Goal: Information Seeking & Learning: Learn about a topic

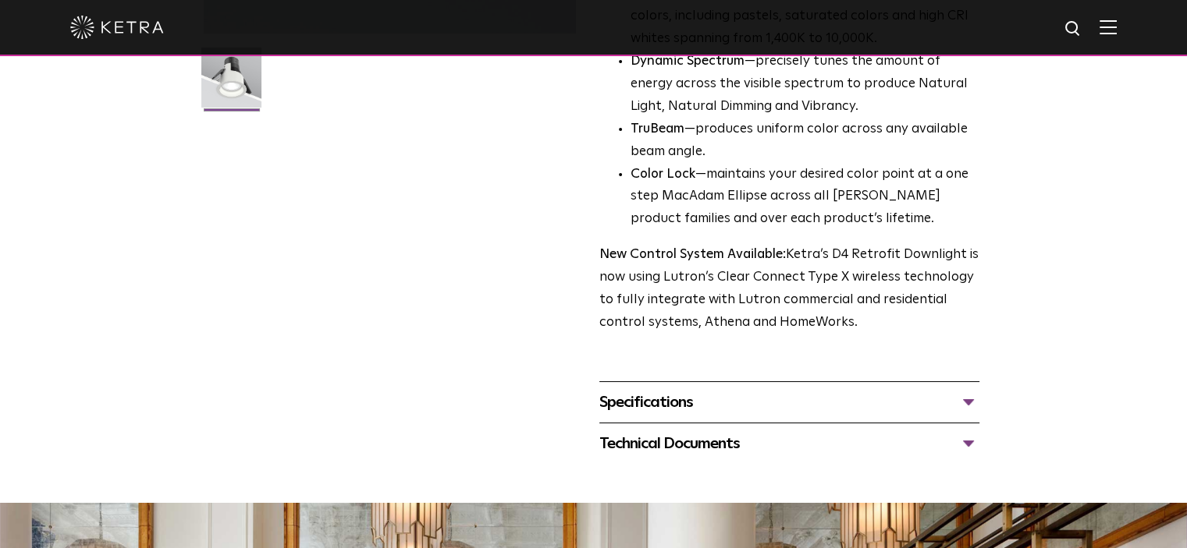
scroll to position [468, 0]
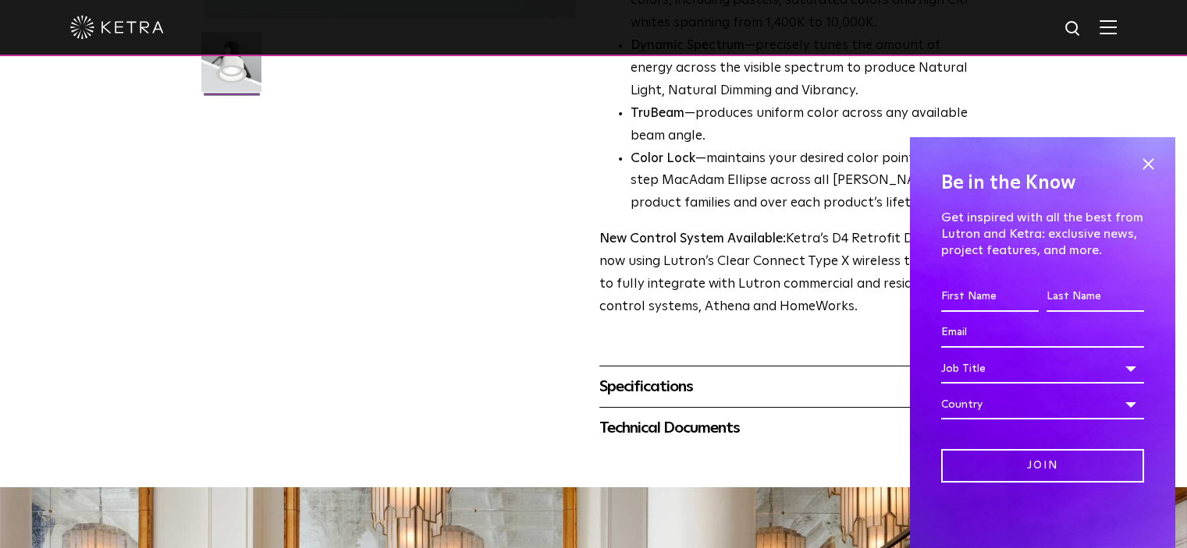
click at [665, 392] on div "Specifications" at bounding box center [789, 386] width 380 height 25
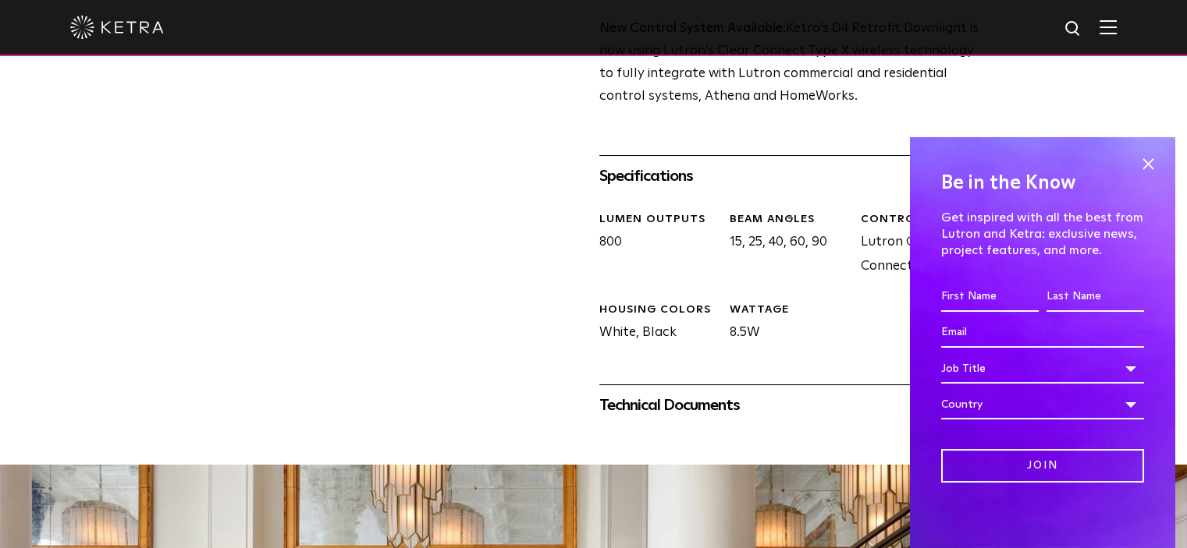
scroll to position [780, 0]
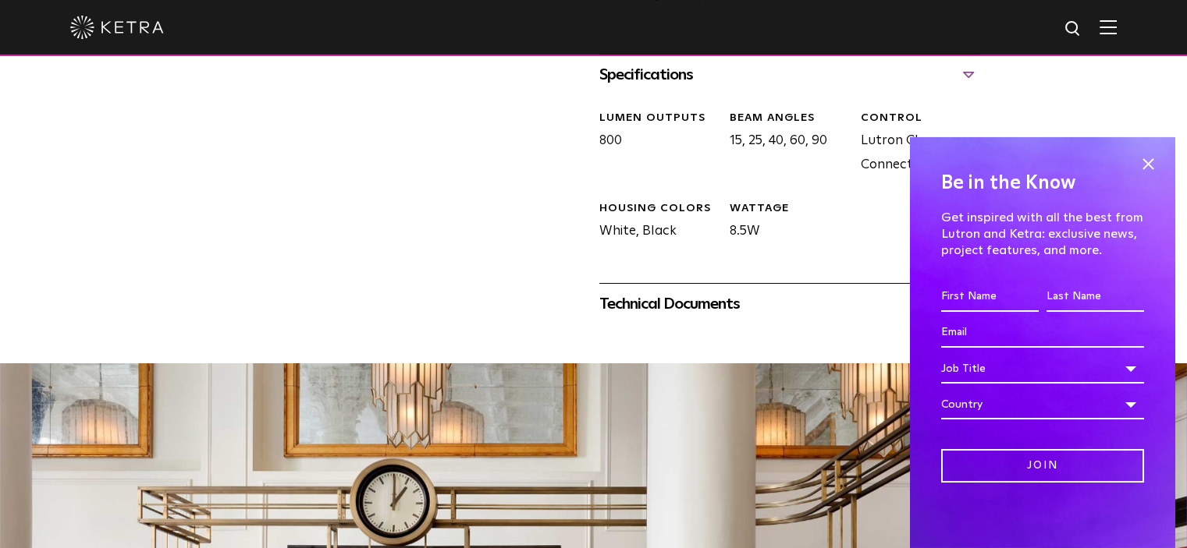
click at [658, 308] on div "Technical Documents" at bounding box center [789, 304] width 380 height 25
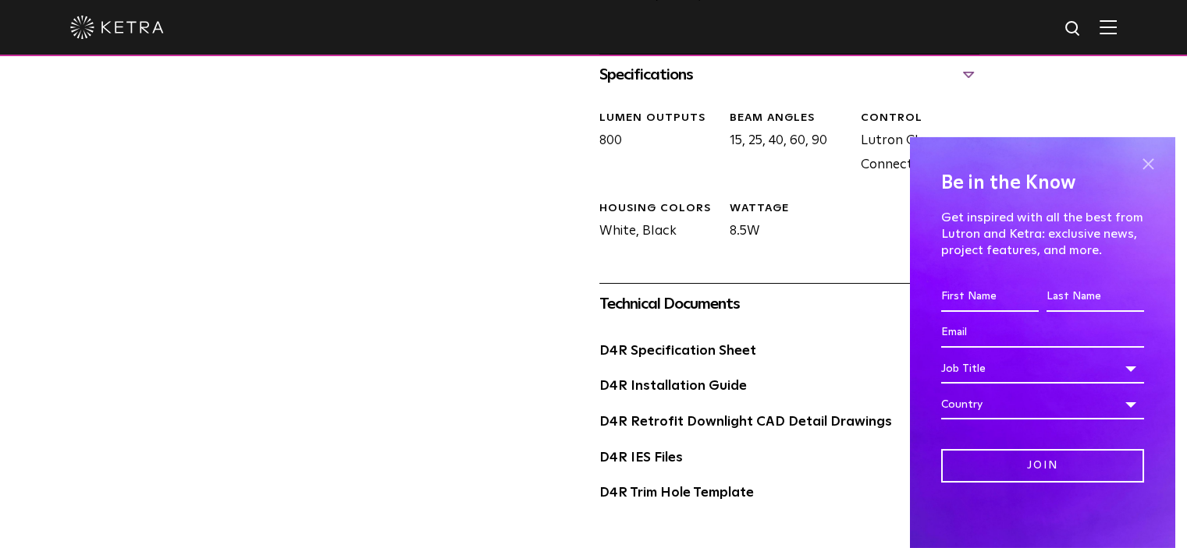
drag, startPoint x: 1138, startPoint y: 162, endPoint x: 1118, endPoint y: 168, distance: 21.0
click at [1136, 164] on span at bounding box center [1147, 164] width 23 height 23
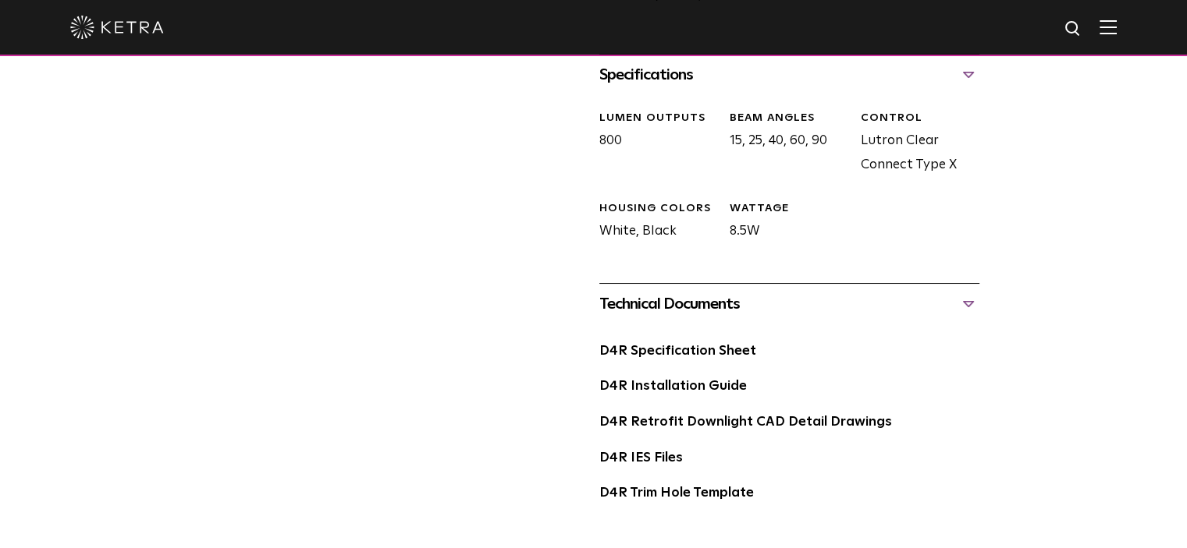
scroll to position [858, 0]
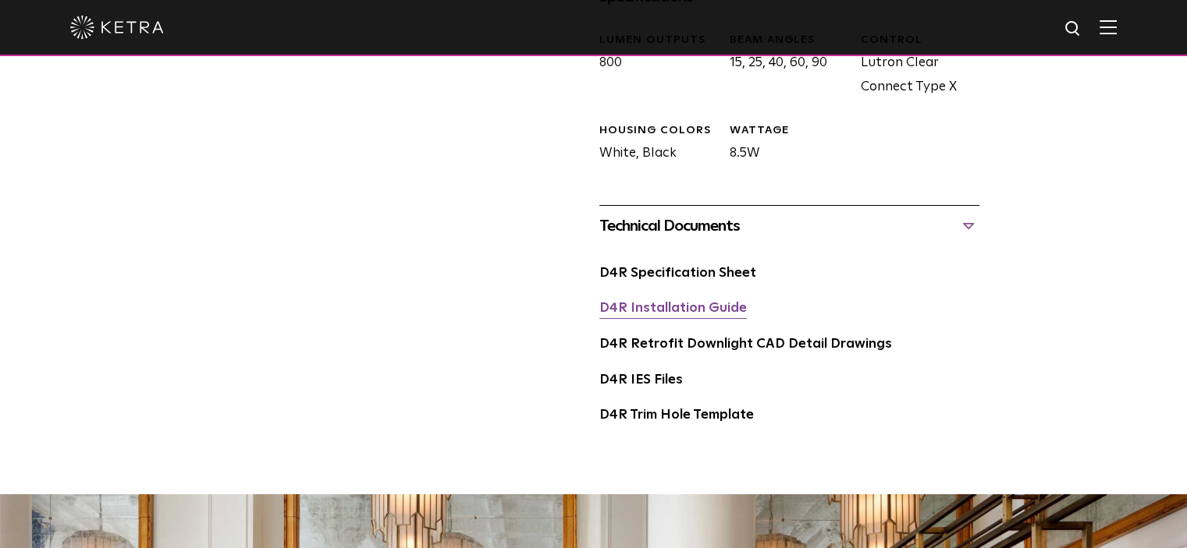
click at [702, 307] on link "D4R Installation Guide" at bounding box center [672, 308] width 147 height 13
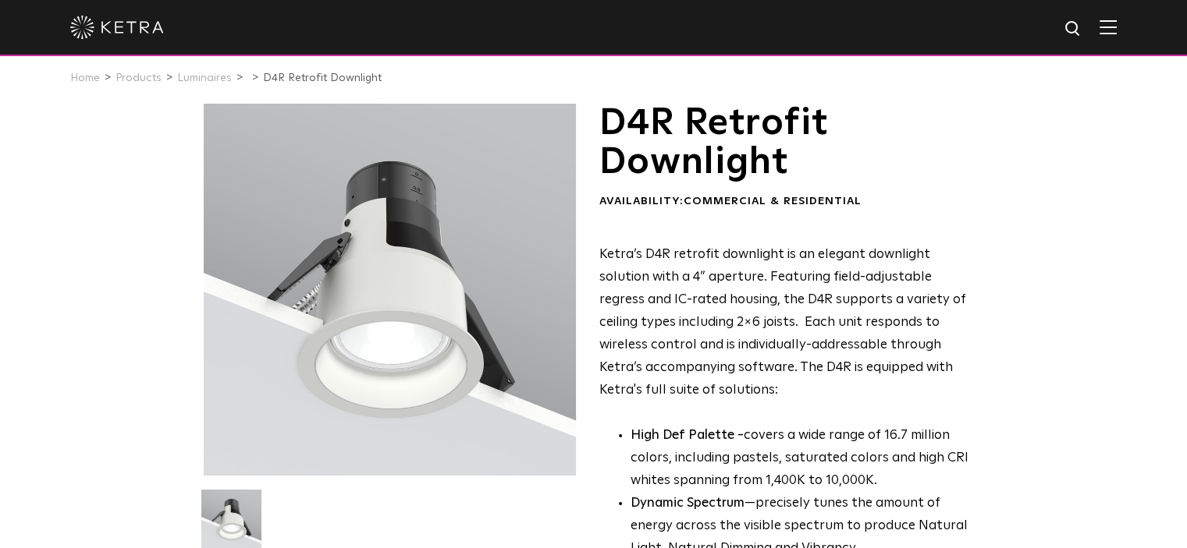
scroll to position [0, 0]
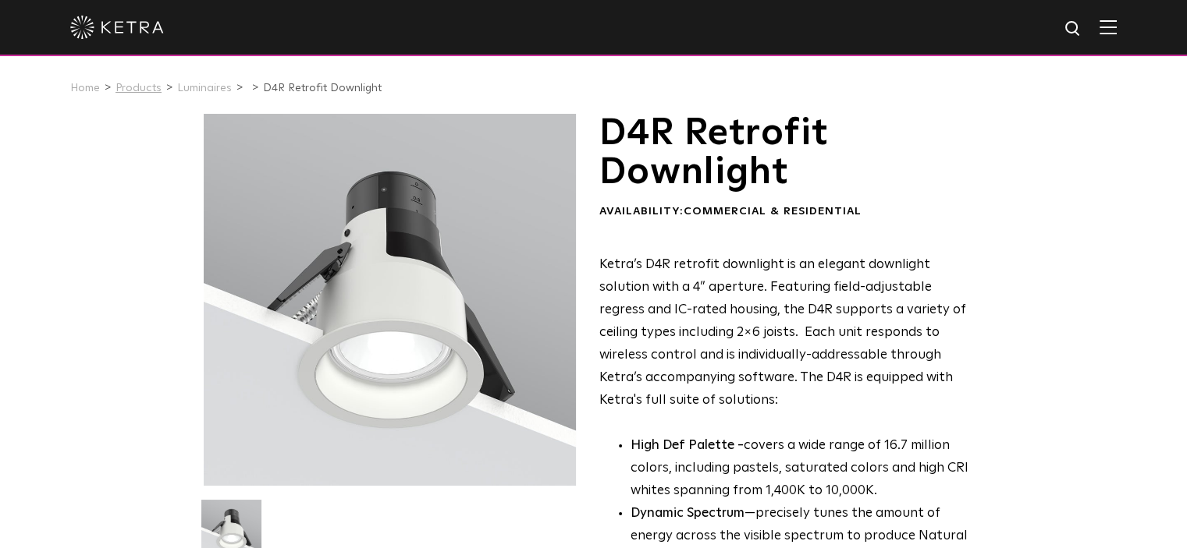
click at [144, 90] on link "Products" at bounding box center [138, 88] width 46 height 11
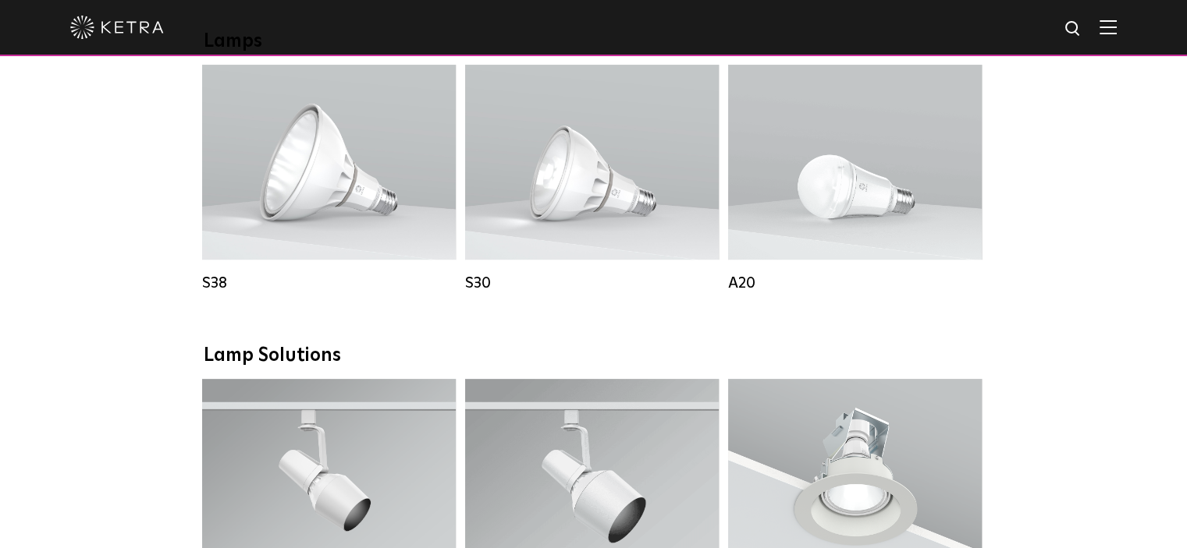
scroll to position [1170, 0]
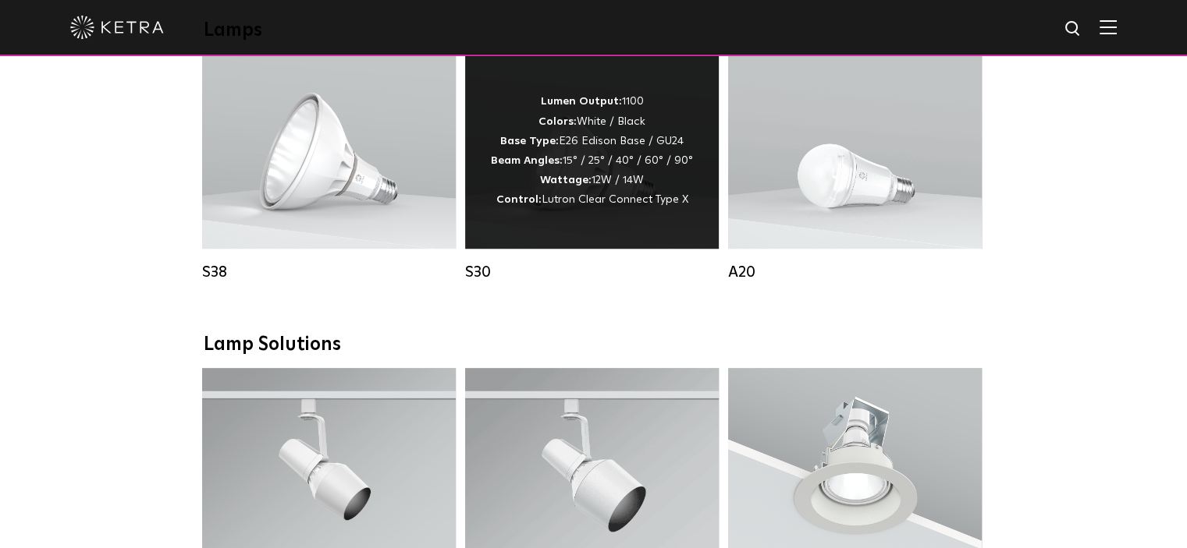
click at [602, 180] on div "Lumen Output: 1100 Colors: White / Black Base Type: E26 Edison Base / GU24 Beam…" at bounding box center [592, 151] width 202 height 118
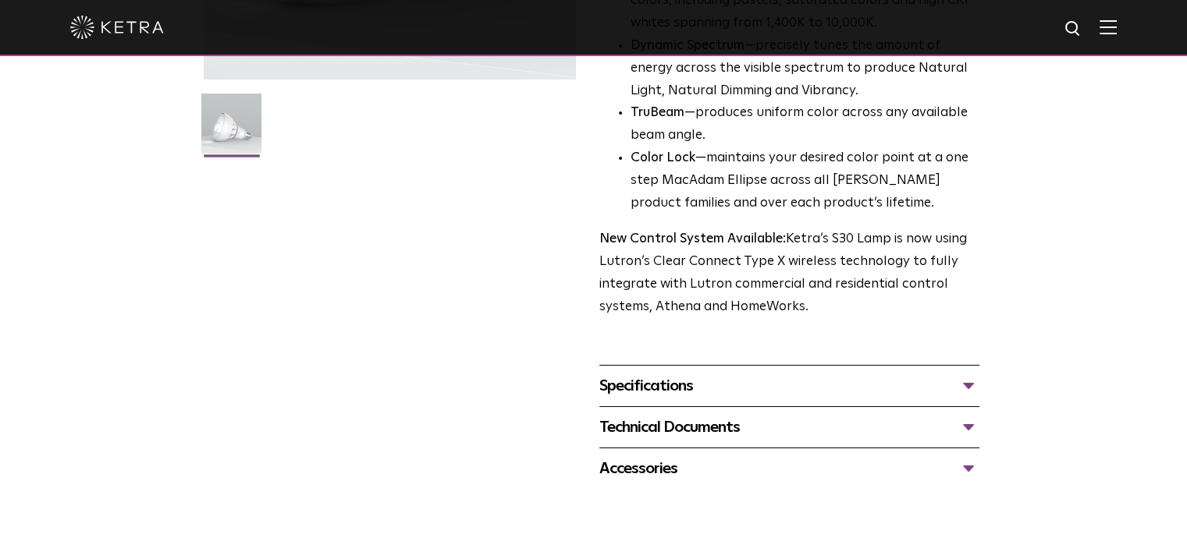
scroll to position [468, 0]
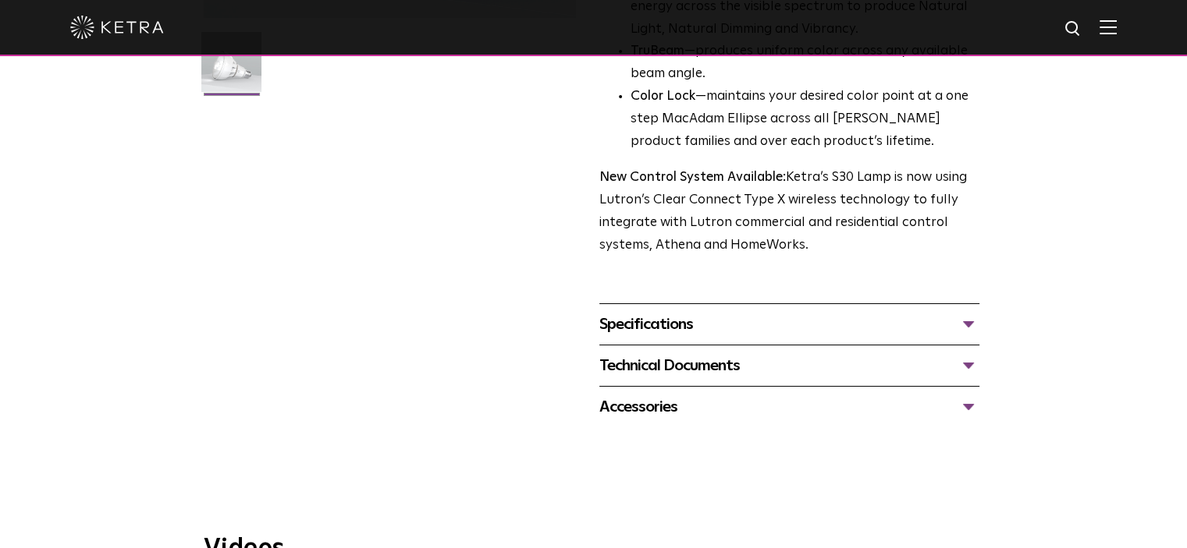
click at [866, 325] on div "Specifications" at bounding box center [789, 324] width 380 height 25
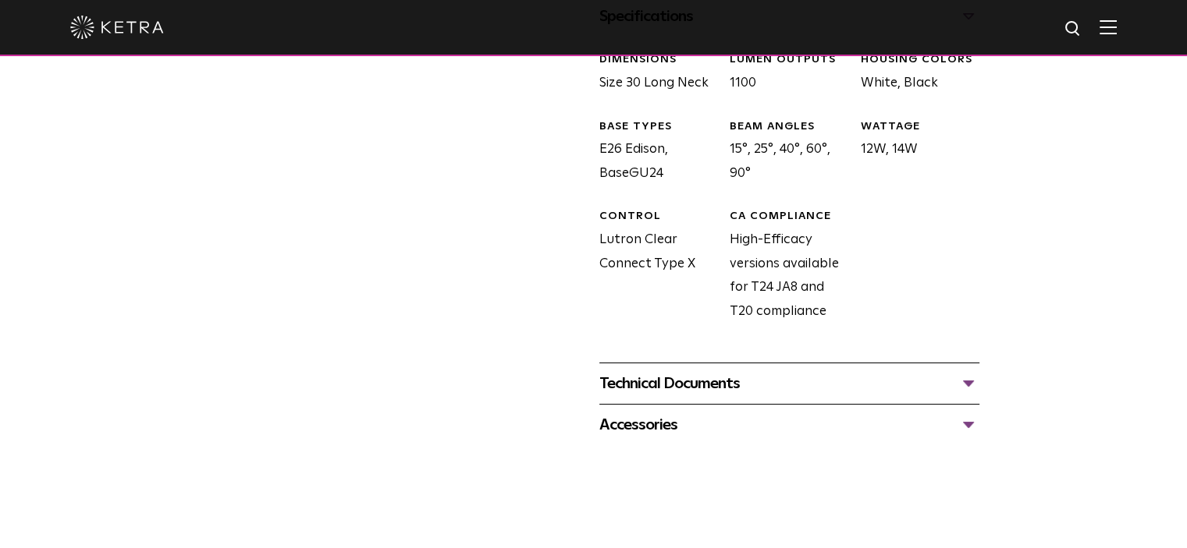
scroll to position [780, 0]
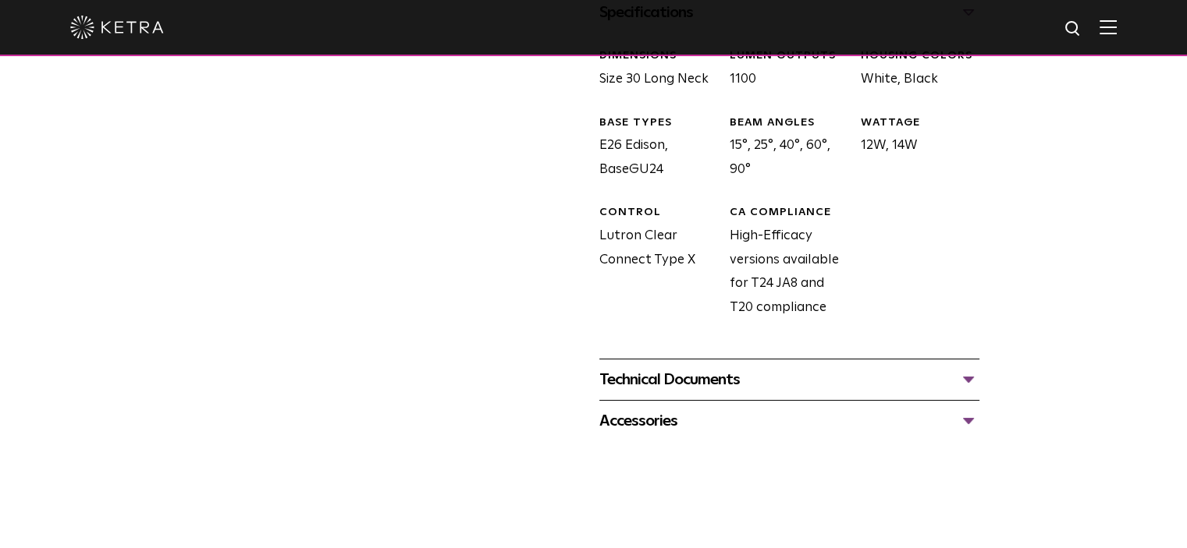
click at [850, 378] on div "Technical Documents" at bounding box center [789, 379] width 380 height 25
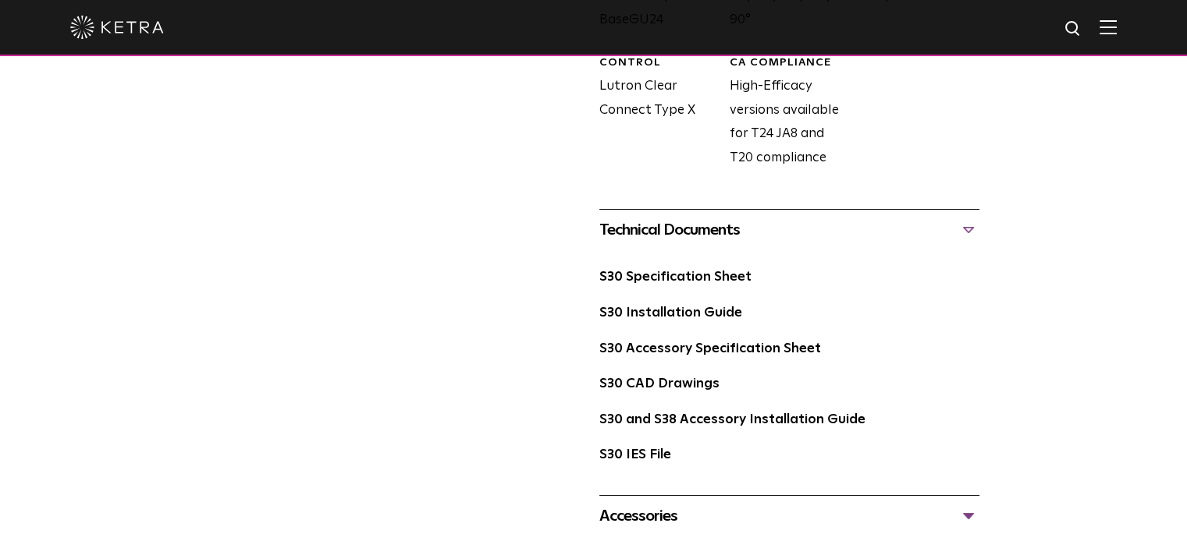
scroll to position [936, 0]
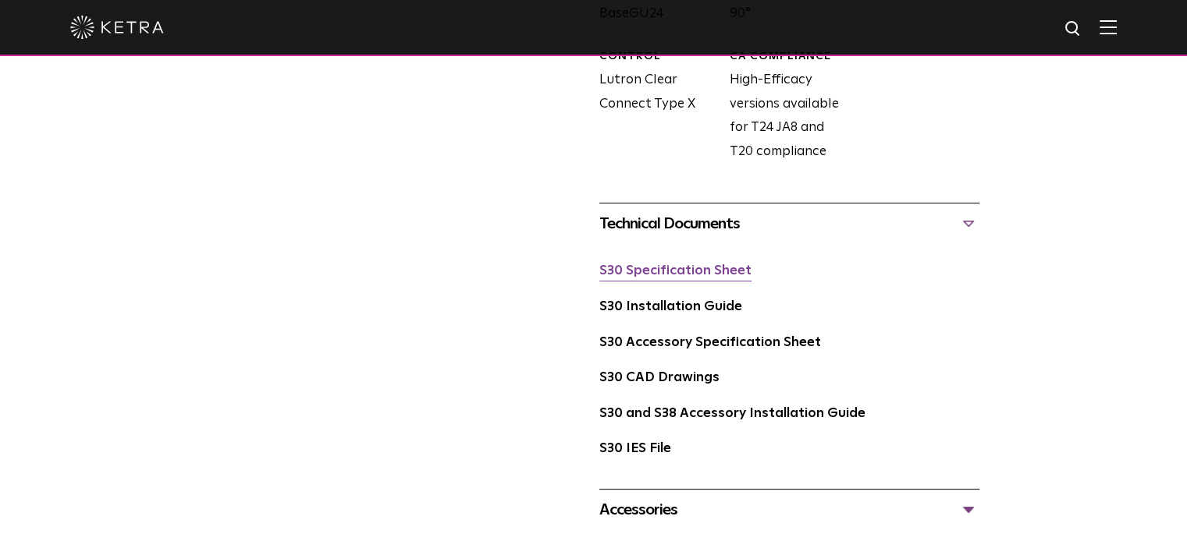
click at [715, 273] on link "S30 Specification Sheet" at bounding box center [675, 270] width 152 height 13
